Goal: Transaction & Acquisition: Purchase product/service

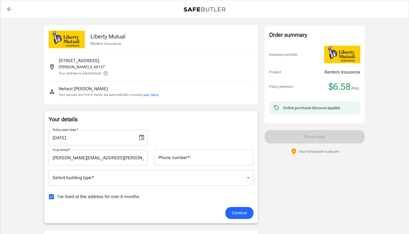
click at [139, 138] on icon "Choose date, selected date is Sep 4, 2025" at bounding box center [141, 137] width 7 height 7
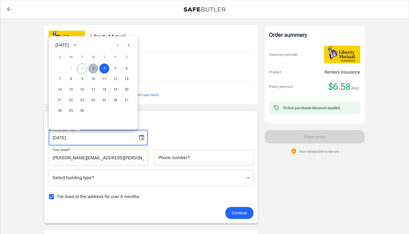
click at [93, 70] on button "3" at bounding box center [93, 68] width 10 height 10
type input "[DATE]"
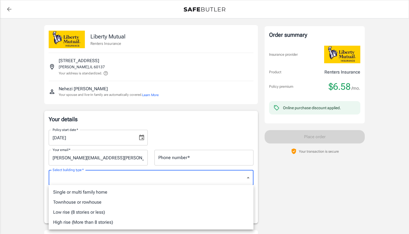
click at [116, 209] on li "Low rise (8 stories or less)" at bounding box center [151, 212] width 205 height 10
type input "lowrise"
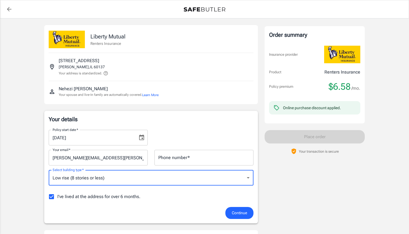
click at [53, 197] on input "I've lived at the address for over 6 months." at bounding box center [52, 197] width 12 height 12
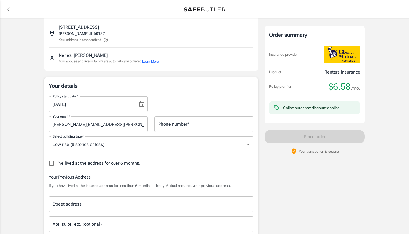
scroll to position [32, 0]
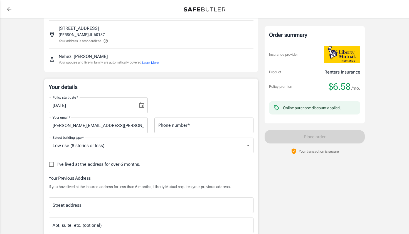
click at [52, 163] on input "I've lived at the address for over 6 months." at bounding box center [52, 164] width 12 height 12
checkbox input "true"
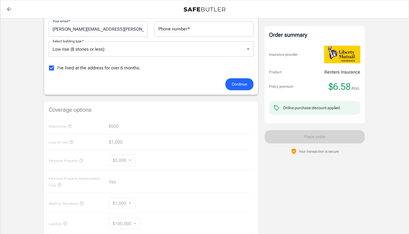
scroll to position [115, 0]
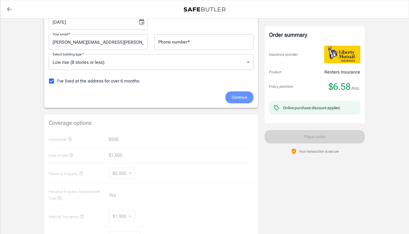
click at [241, 100] on span "Continue" at bounding box center [239, 97] width 15 height 7
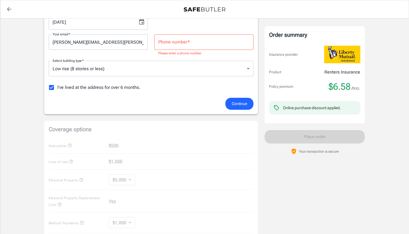
scroll to position [41, 0]
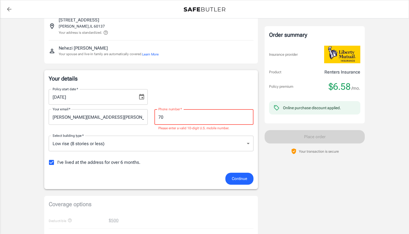
type input "7"
paste input "[PHONE_NUMBER]"
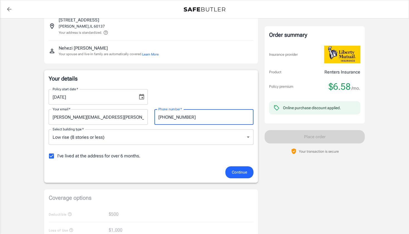
type input "[PHONE_NUMBER]"
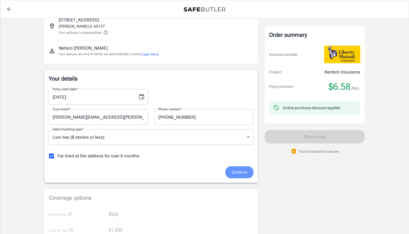
click at [239, 173] on span "Continue" at bounding box center [239, 172] width 15 height 7
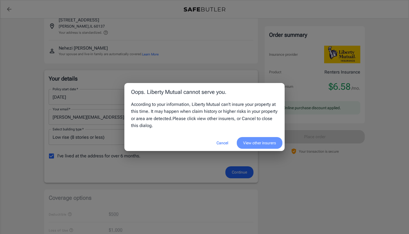
click at [249, 142] on button "View other insurers" at bounding box center [260, 143] width 46 height 12
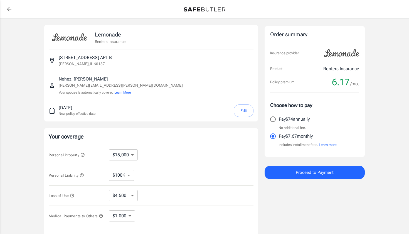
select select "15000"
select select "500"
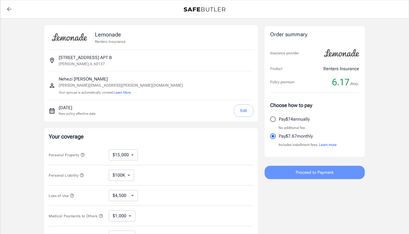
click at [299, 173] on span "Proceed to Payment" at bounding box center [315, 172] width 38 height 7
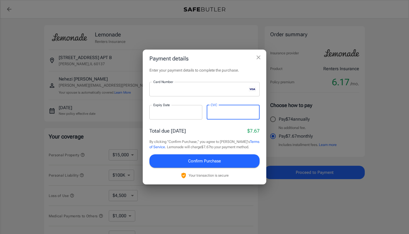
click at [191, 162] on span "Confirm Purchase" at bounding box center [204, 160] width 33 height 7
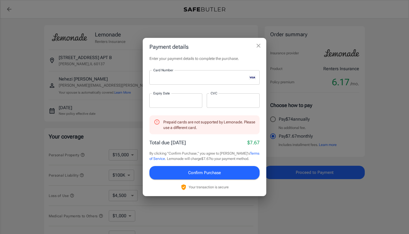
click at [195, 130] on div "Prepaid cards are not supported by Lemonade. Please use a different card." at bounding box center [209, 125] width 92 height 16
click at [156, 120] on icon at bounding box center [157, 122] width 6 height 6
click at [257, 45] on icon "close" at bounding box center [258, 45] width 7 height 7
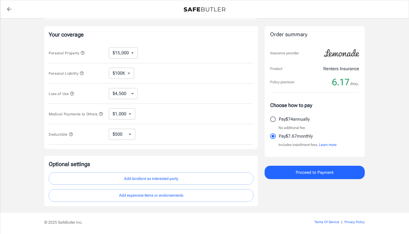
scroll to position [123, 0]
